Goal: Check status: Check status

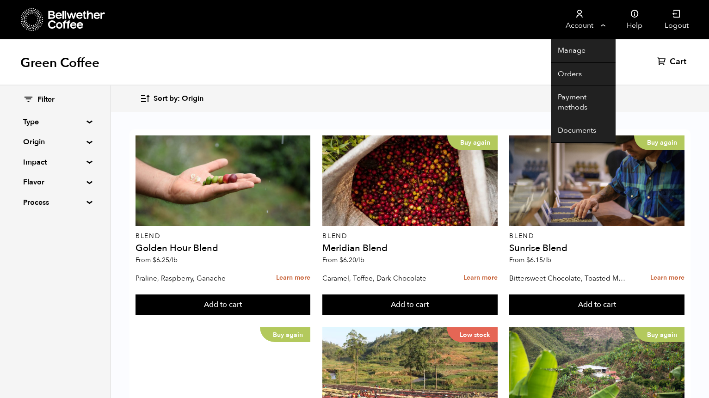
click at [590, 18] on link "Account" at bounding box center [579, 19] width 57 height 39
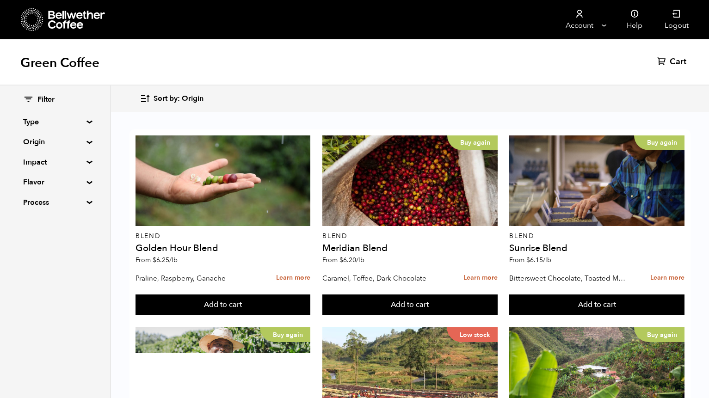
click at [547, 74] on div "Green Coffee Cart (0)" at bounding box center [354, 62] width 709 height 46
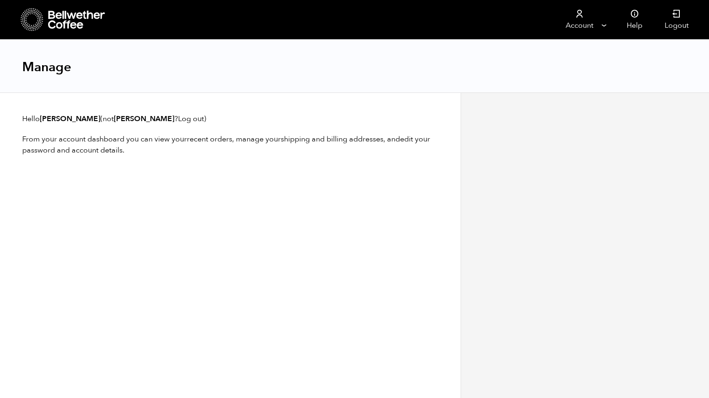
click at [157, 172] on article "Hello mary (not mary ? Log out ) From your account dashboard you can view your …" at bounding box center [230, 134] width 461 height 82
click at [39, 68] on h1 "Manage" at bounding box center [46, 67] width 49 height 17
click at [70, 22] on icon at bounding box center [77, 20] width 58 height 19
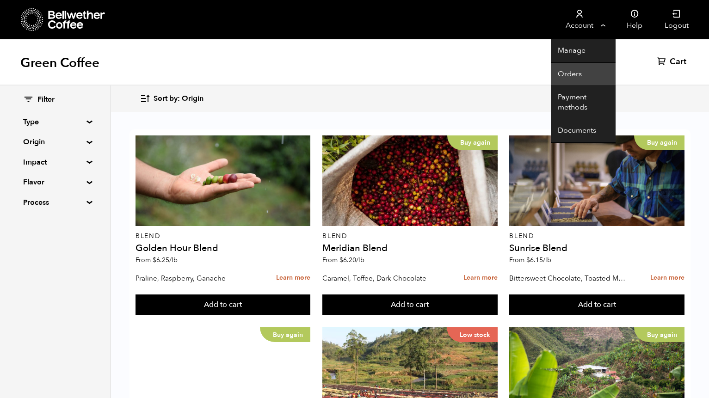
click at [568, 73] on link "Orders" at bounding box center [583, 75] width 65 height 24
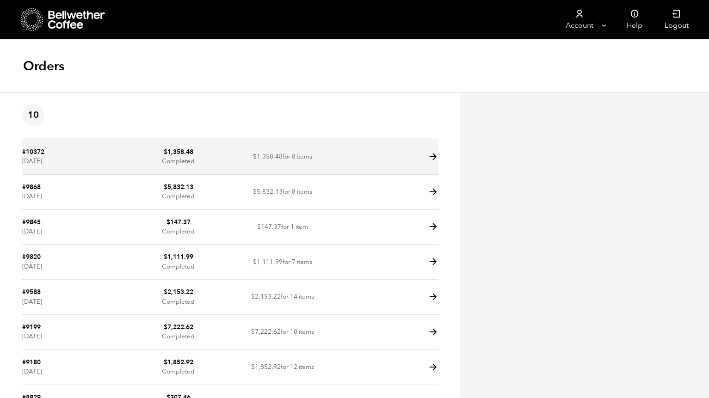
click at [354, 159] on td at bounding box center [386, 157] width 104 height 35
click at [429, 156] on icon at bounding box center [433, 157] width 11 height 11
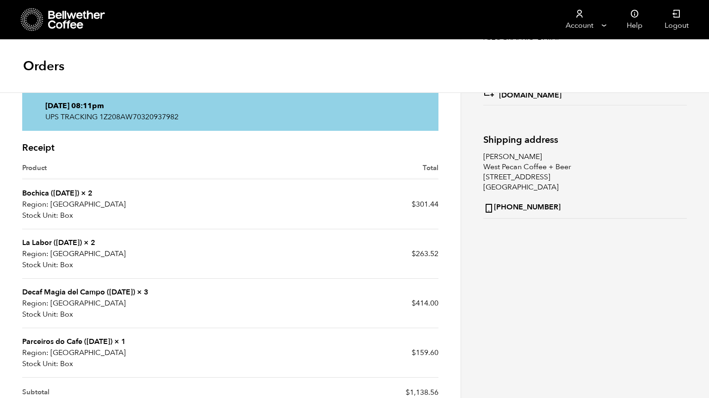
scroll to position [143, 0]
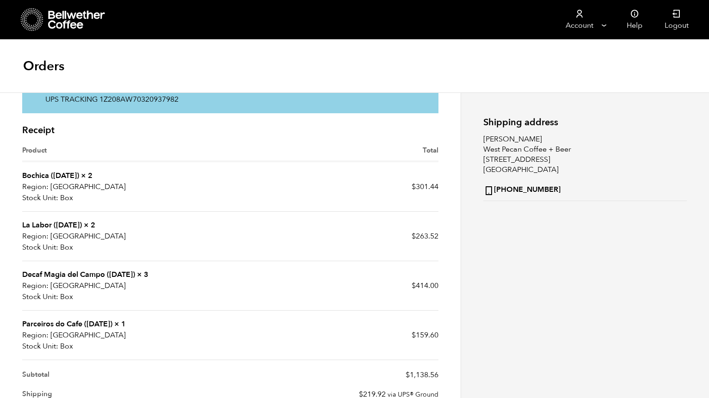
click at [71, 173] on link "Bochica ([DATE])" at bounding box center [50, 176] width 57 height 10
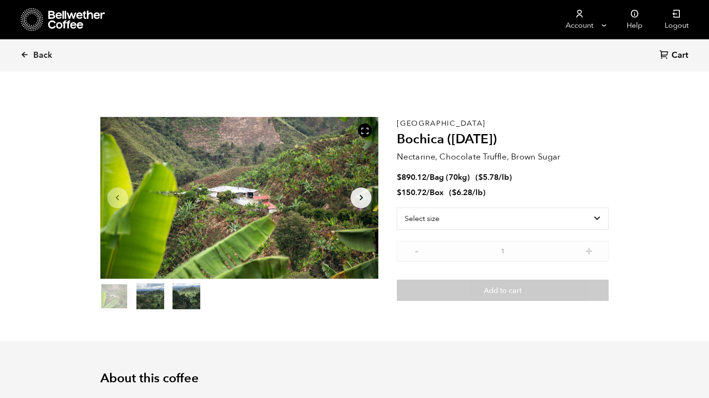
scroll to position [402, 493]
click at [20, 52] on div "Back Cart (0)" at bounding box center [354, 55] width 709 height 32
click at [25, 56] on icon at bounding box center [24, 54] width 8 height 8
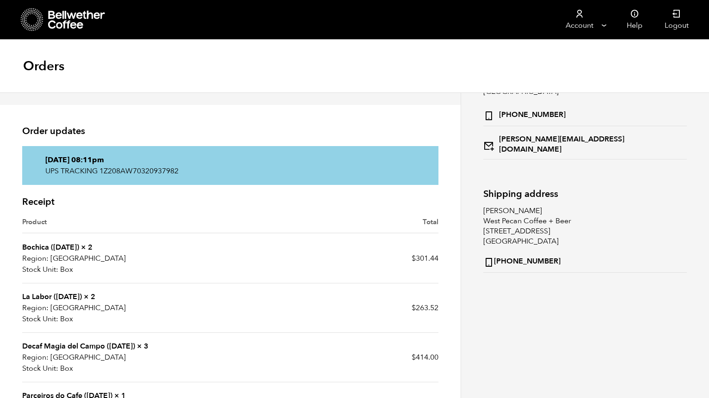
scroll to position [136, 0]
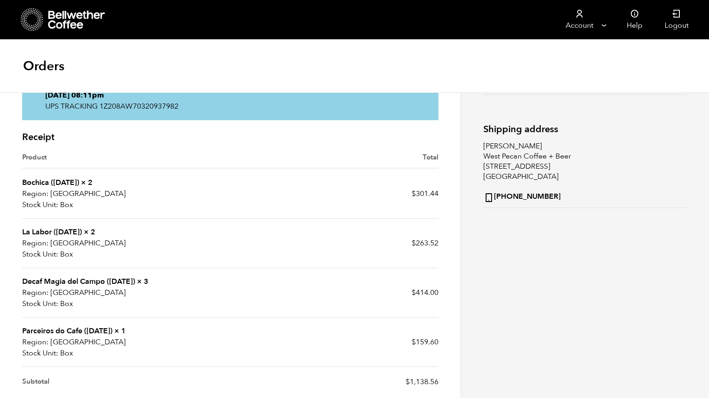
click at [65, 232] on link "La Labor ([DATE])" at bounding box center [52, 232] width 60 height 10
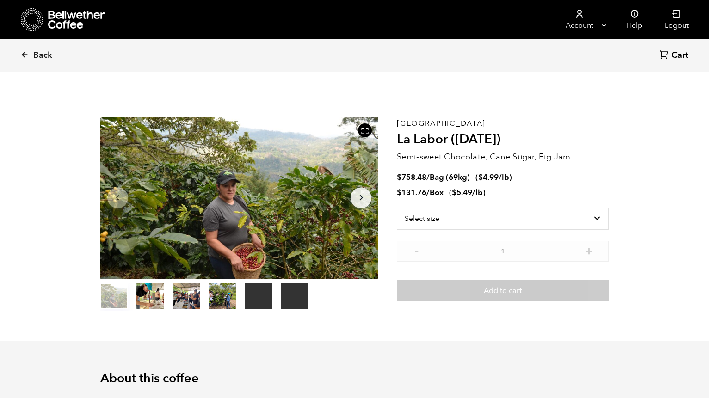
scroll to position [402, 493]
click at [29, 54] on icon at bounding box center [24, 54] width 8 height 8
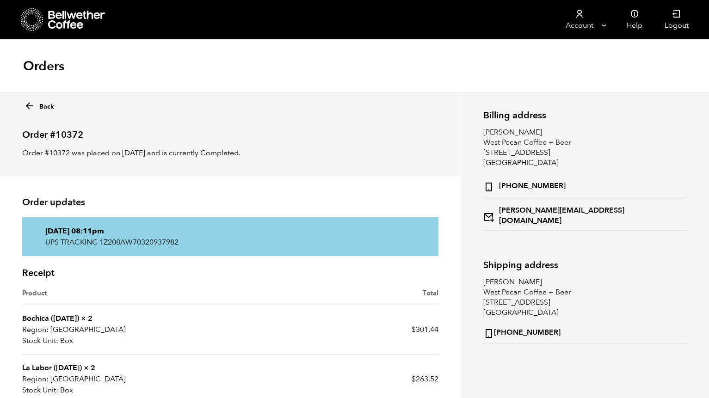
scroll to position [252, 0]
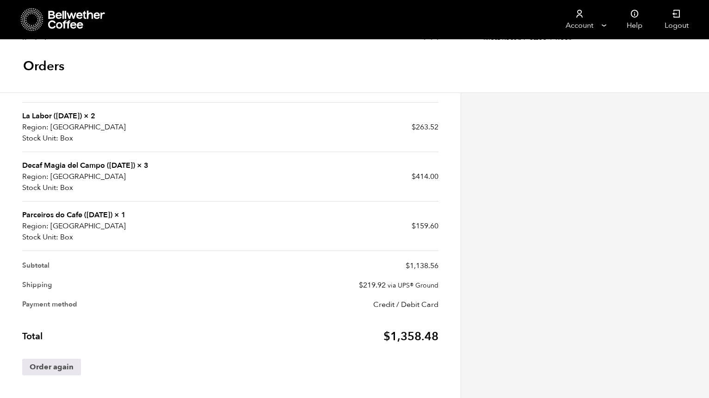
drag, startPoint x: 81, startPoint y: 166, endPoint x: 80, endPoint y: 155, distance: 10.7
click at [81, 164] on link "Decaf Magia del Campo ([DATE])" at bounding box center [78, 166] width 113 height 10
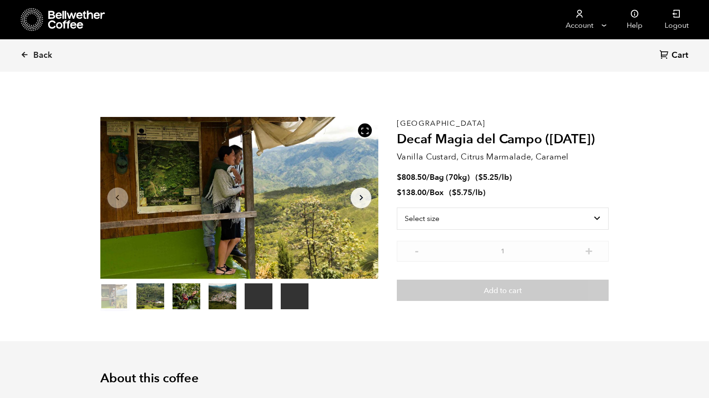
scroll to position [402, 493]
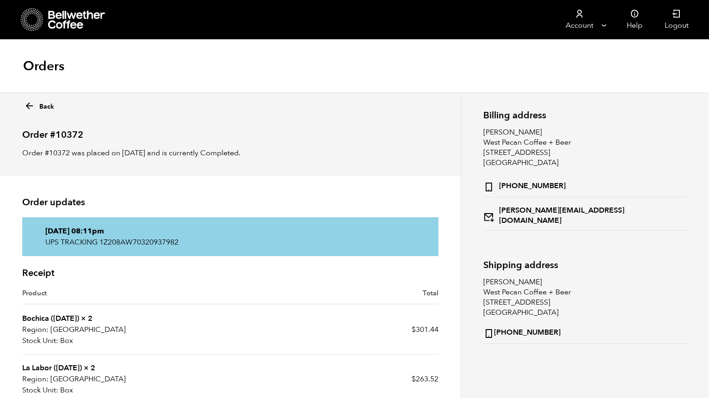
scroll to position [235, 0]
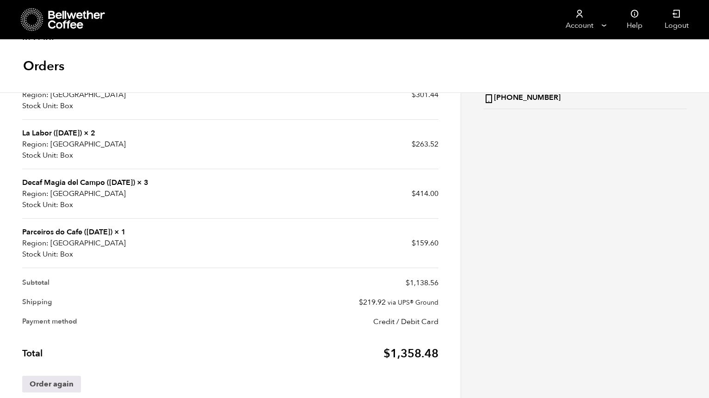
click at [99, 234] on link "Parceiros do Cafe ([DATE])" at bounding box center [67, 232] width 90 height 10
click at [79, 231] on link "Parceiros do Cafe ([DATE])" at bounding box center [67, 232] width 90 height 10
click at [36, 231] on link "Parceiros do Cafe ([DATE])" at bounding box center [67, 232] width 90 height 10
click at [68, 239] on p "[GEOGRAPHIC_DATA]" at bounding box center [126, 243] width 208 height 11
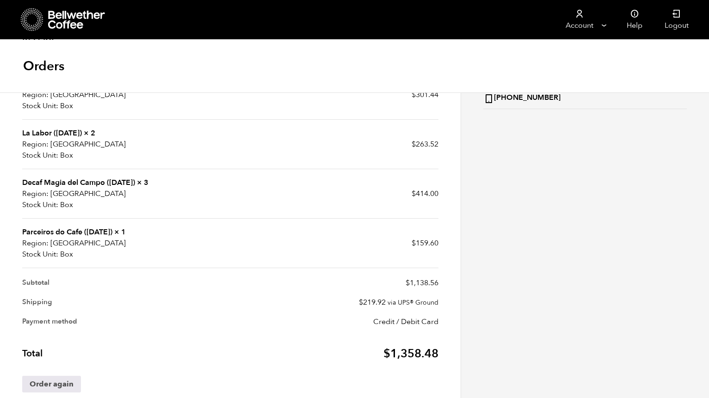
click at [62, 235] on link "Parceiros do Cafe ([DATE])" at bounding box center [67, 232] width 90 height 10
click at [64, 233] on link "Parceiros do Cafe ([DATE])" at bounding box center [67, 232] width 90 height 10
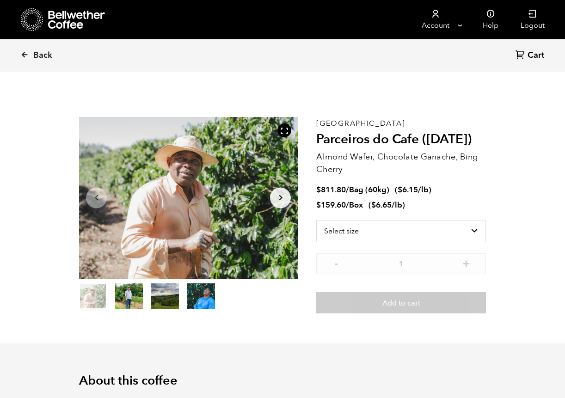
scroll to position [45855, 45861]
